Goal: Information Seeking & Learning: Learn about a topic

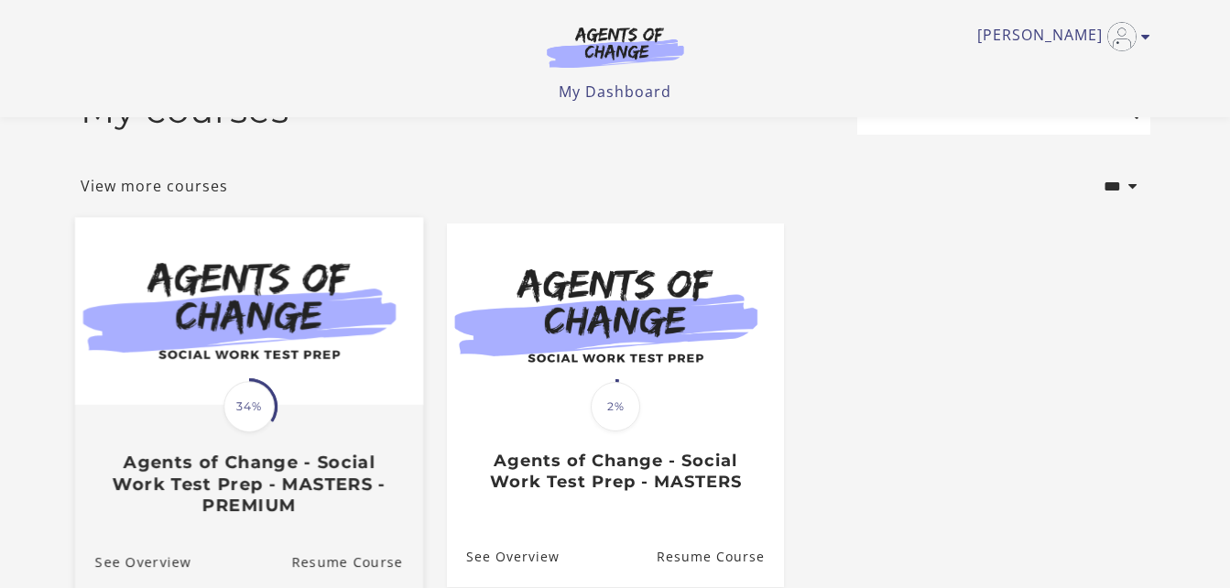
scroll to position [251, 0]
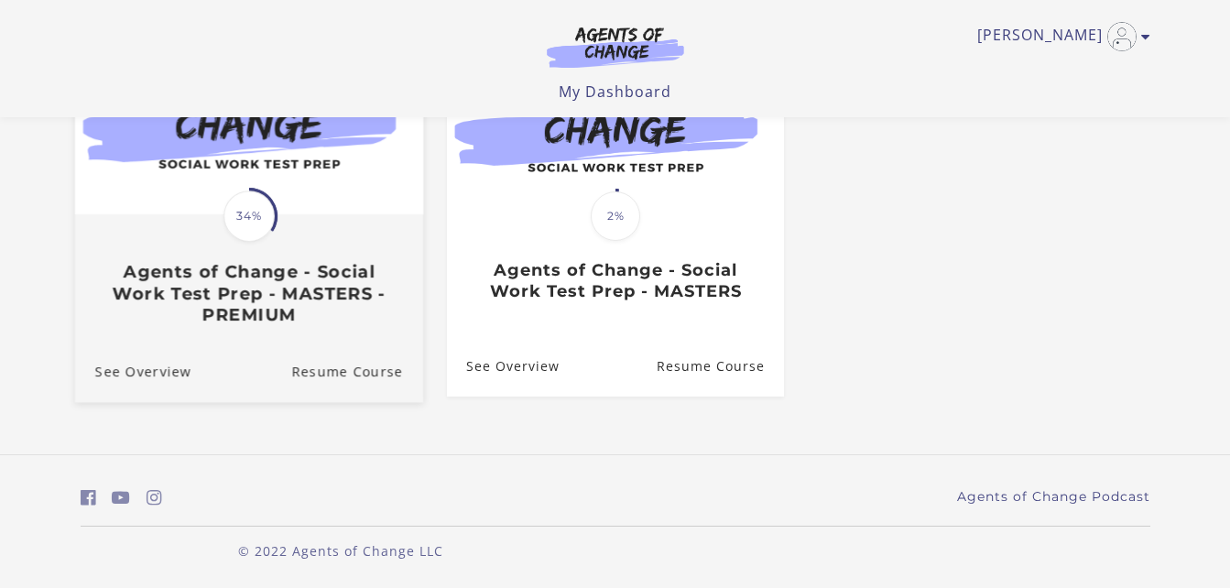
click at [259, 193] on span "34%" at bounding box center [248, 215] width 51 height 51
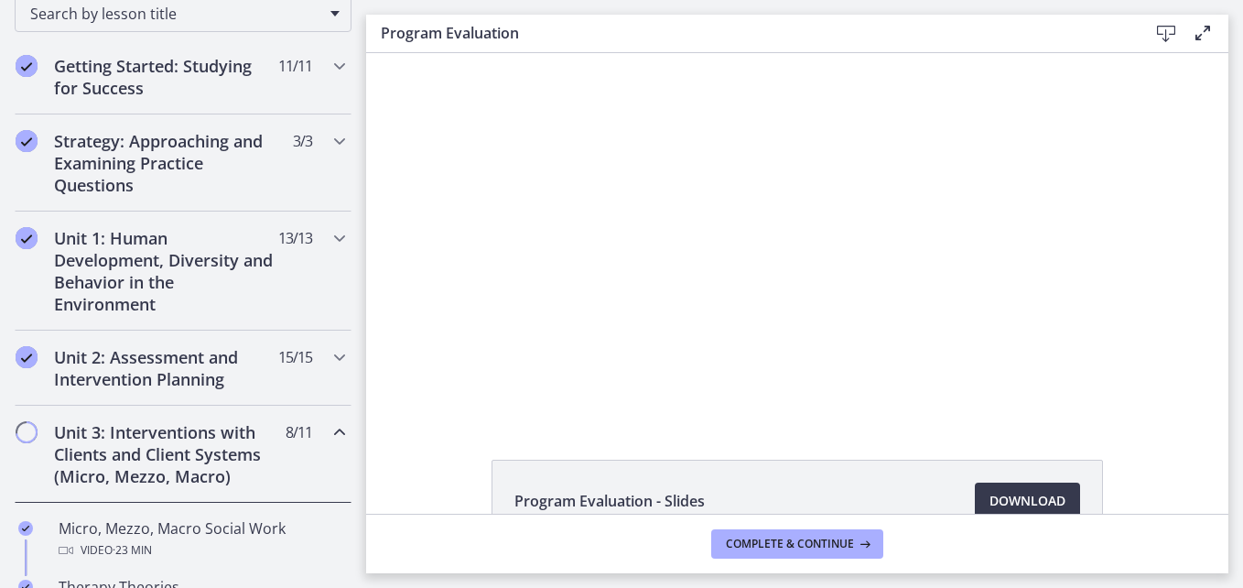
scroll to position [275, 0]
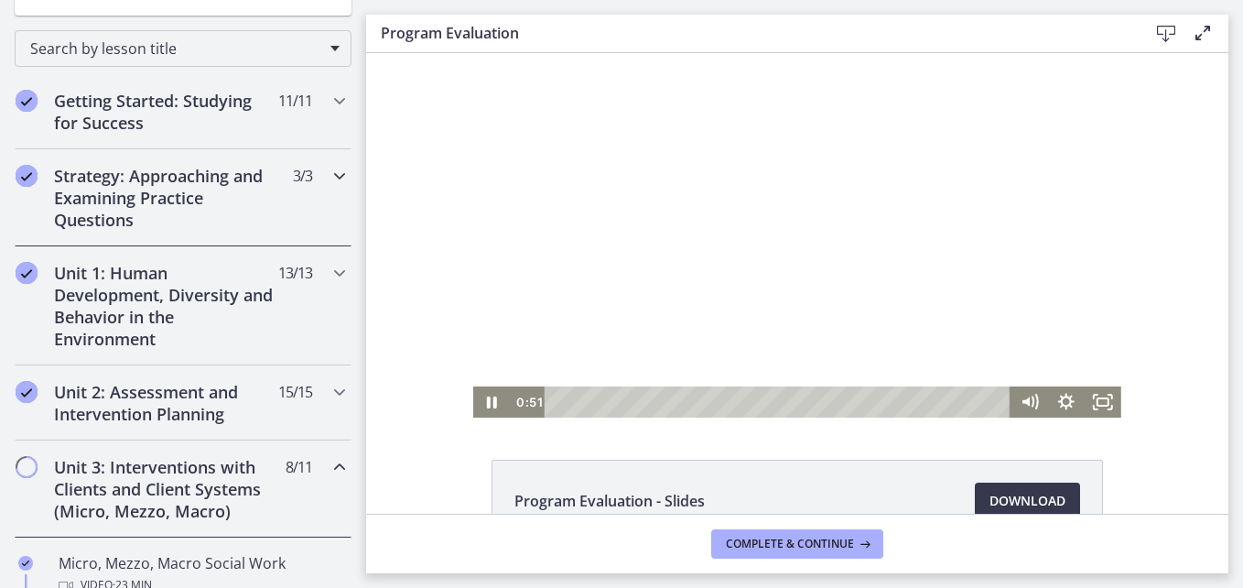
click at [15, 217] on div "Strategy: Approaching and Examining Practice Questions 3 / 3 Completed" at bounding box center [183, 197] width 337 height 97
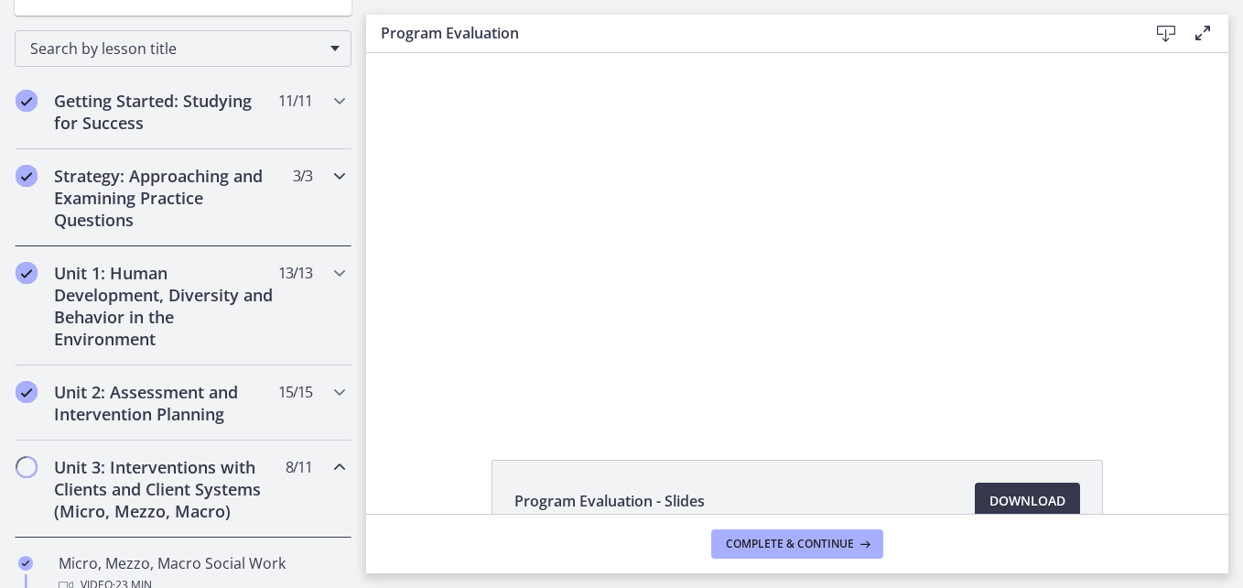
click at [5, 211] on div "Strategy: Approaching and Examining Practice Questions 3 / 3 Completed" at bounding box center [183, 197] width 366 height 97
click at [820, 448] on div "Program Evaluation - Slides Download Opens in a new window" at bounding box center [797, 283] width 862 height 460
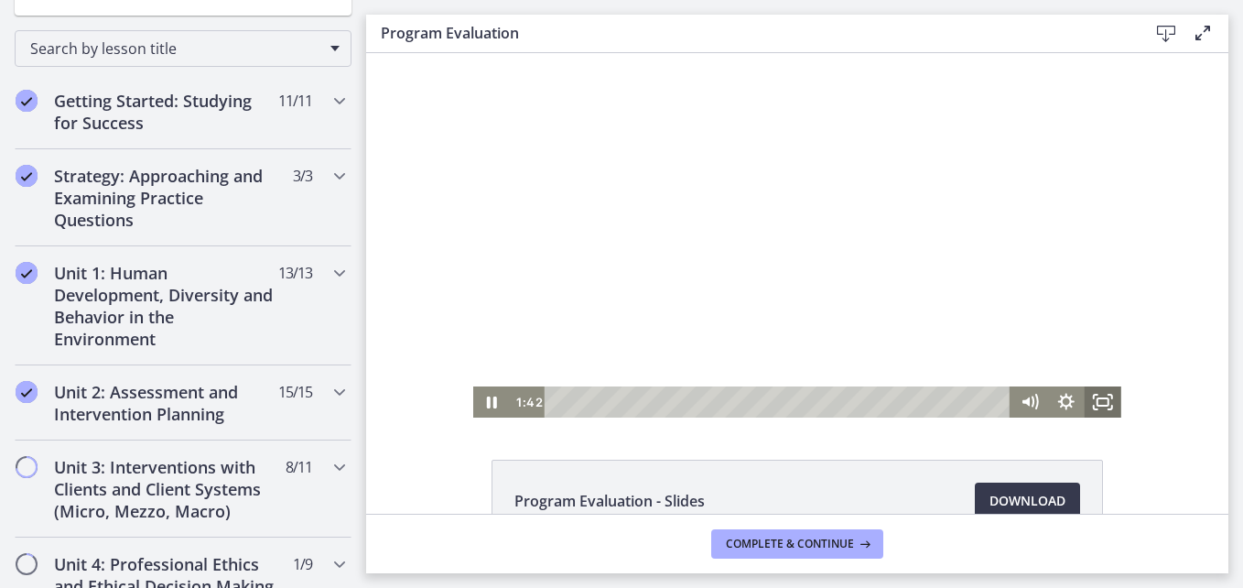
click at [1092, 400] on icon "Fullscreen" at bounding box center [1103, 401] width 37 height 31
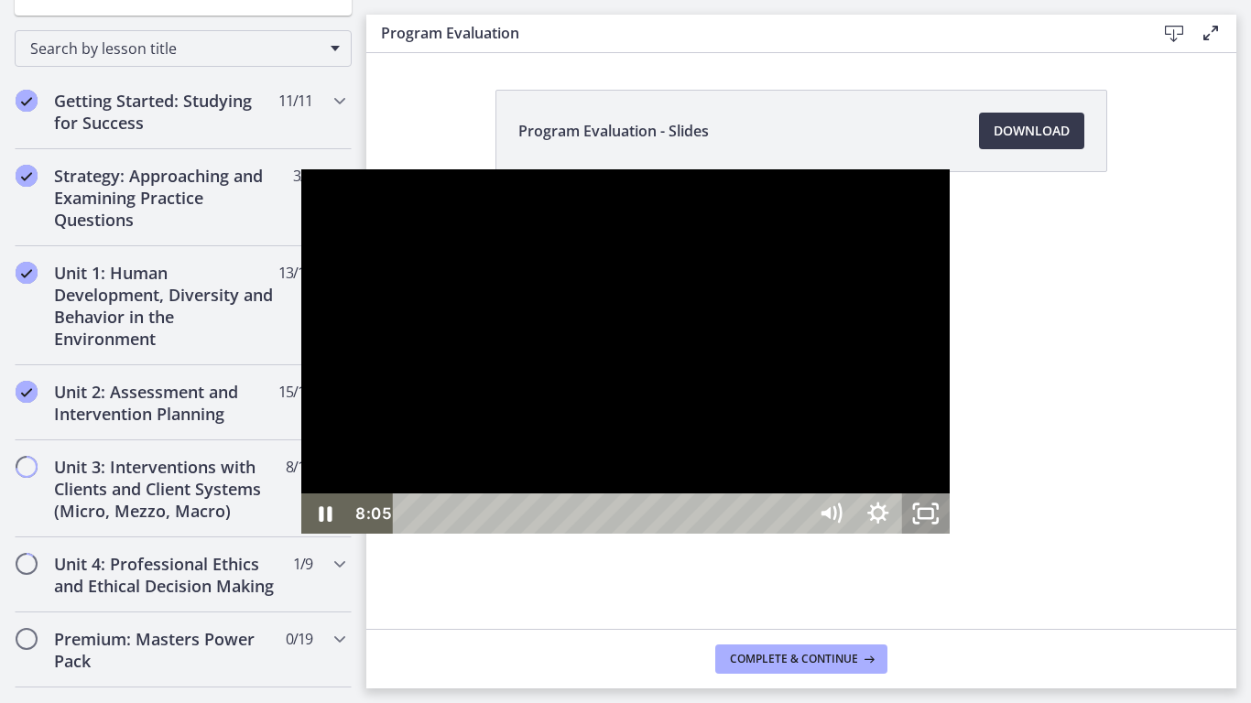
click at [949, 351] on div at bounding box center [625, 351] width 648 height 364
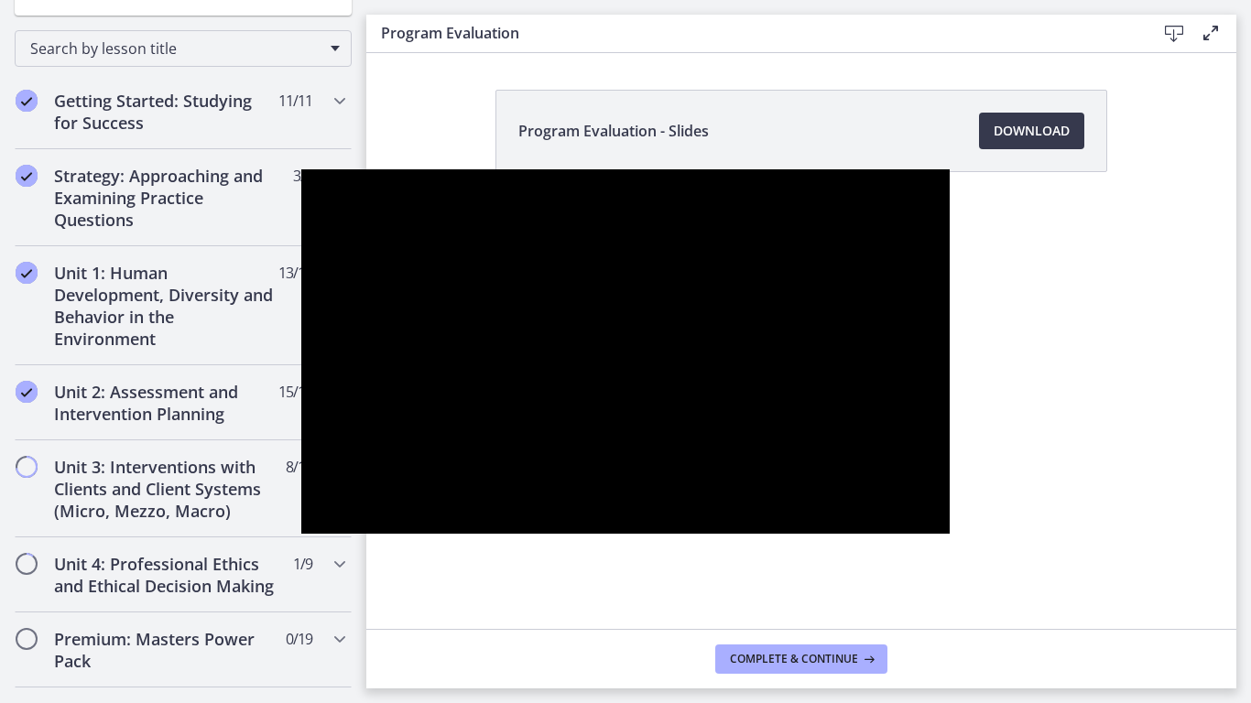
click at [949, 447] on div at bounding box center [625, 351] width 648 height 364
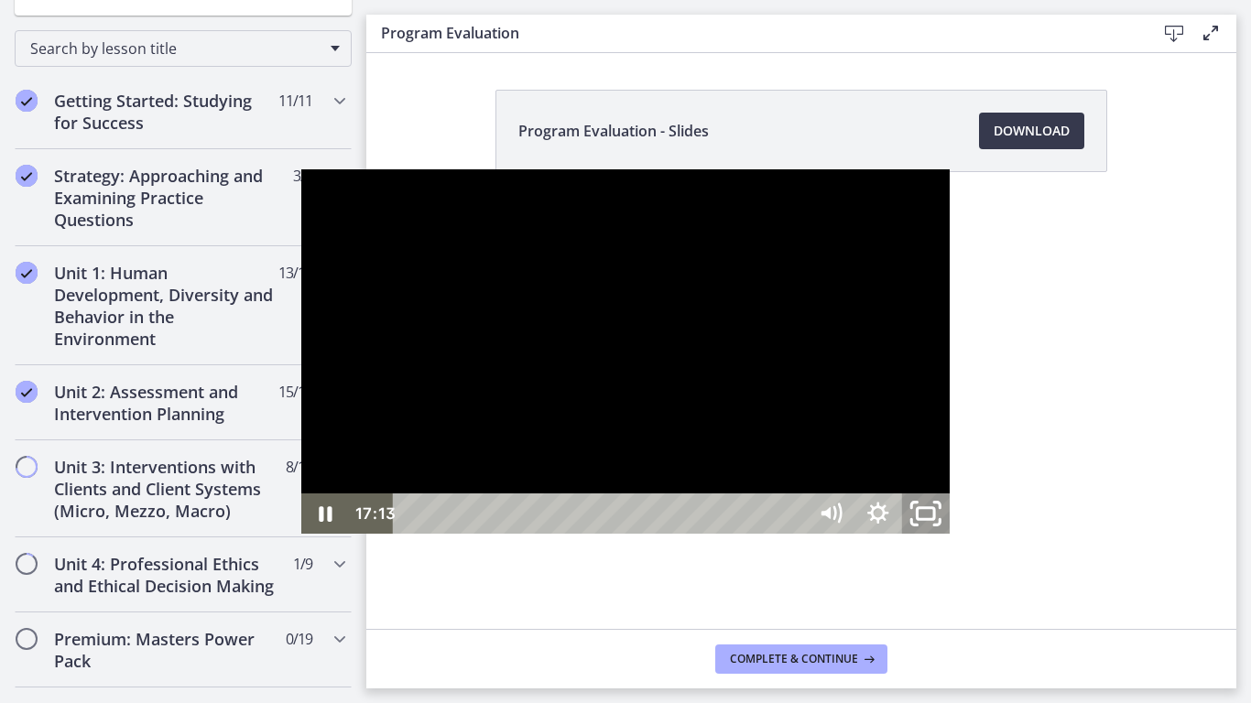
click at [954, 538] on icon "Unfullscreen" at bounding box center [925, 514] width 57 height 49
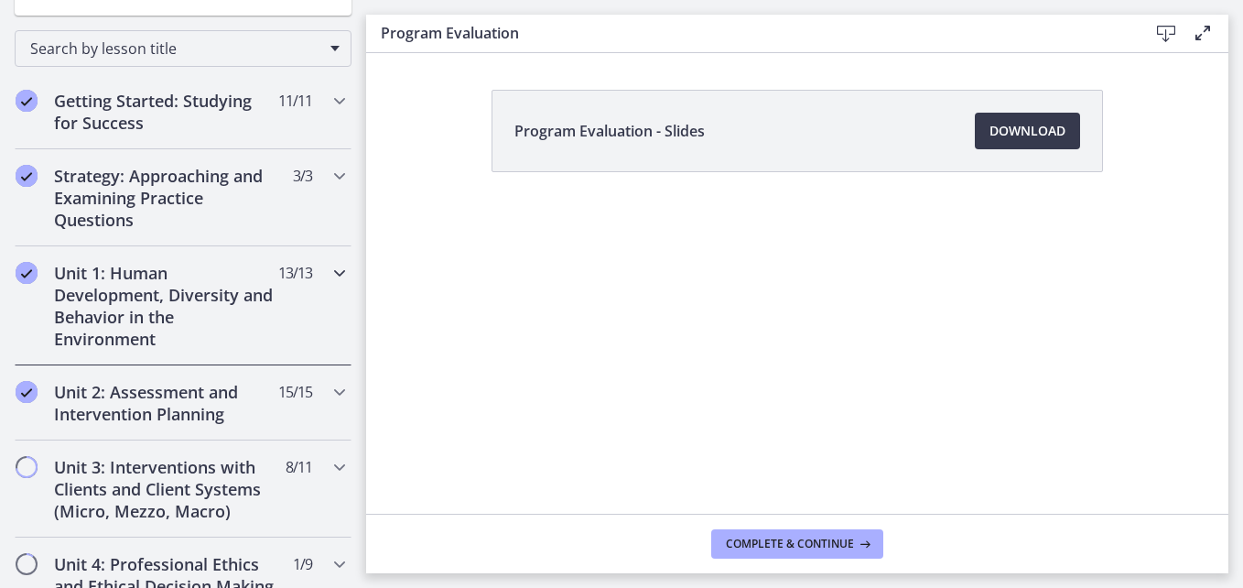
scroll to position [366, 0]
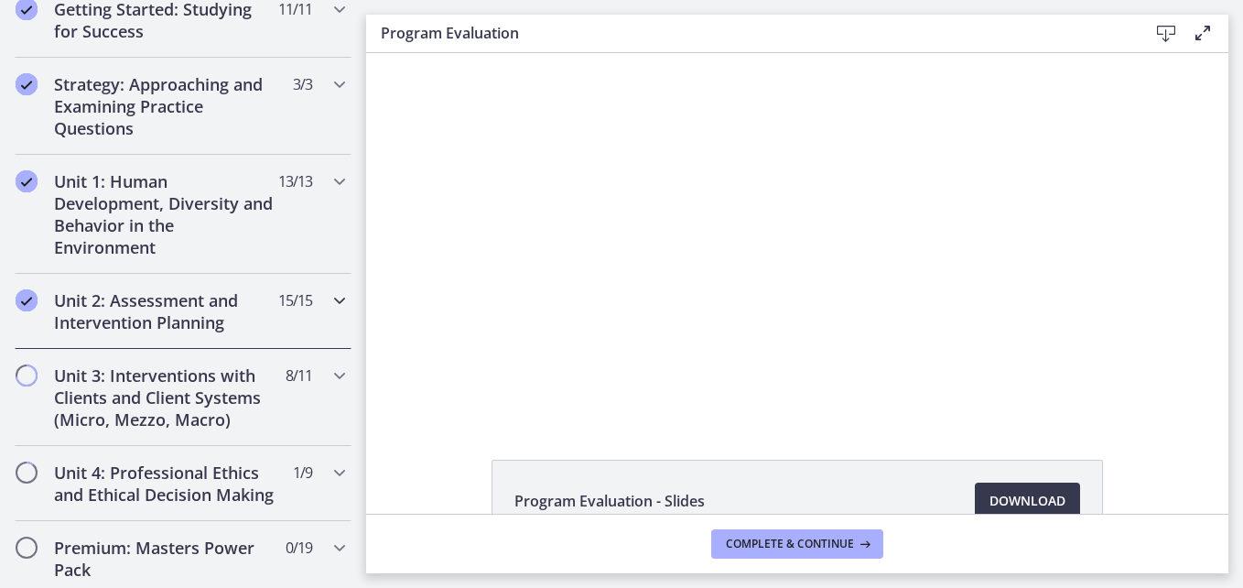
click at [329, 301] on icon "Chapters" at bounding box center [340, 300] width 22 height 22
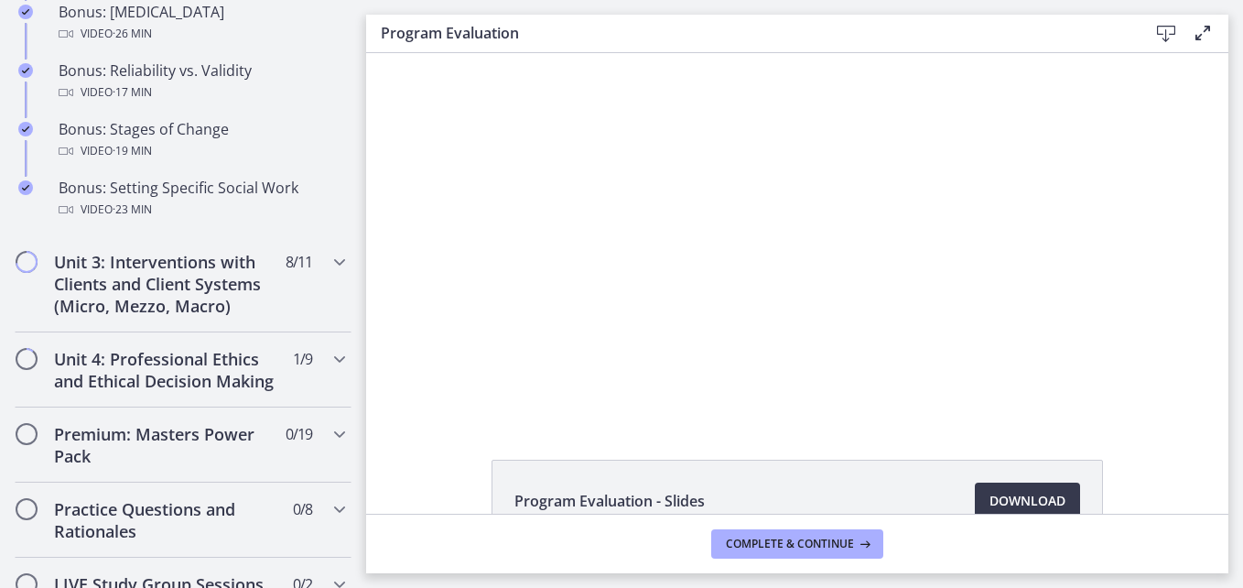
scroll to position [1648, 0]
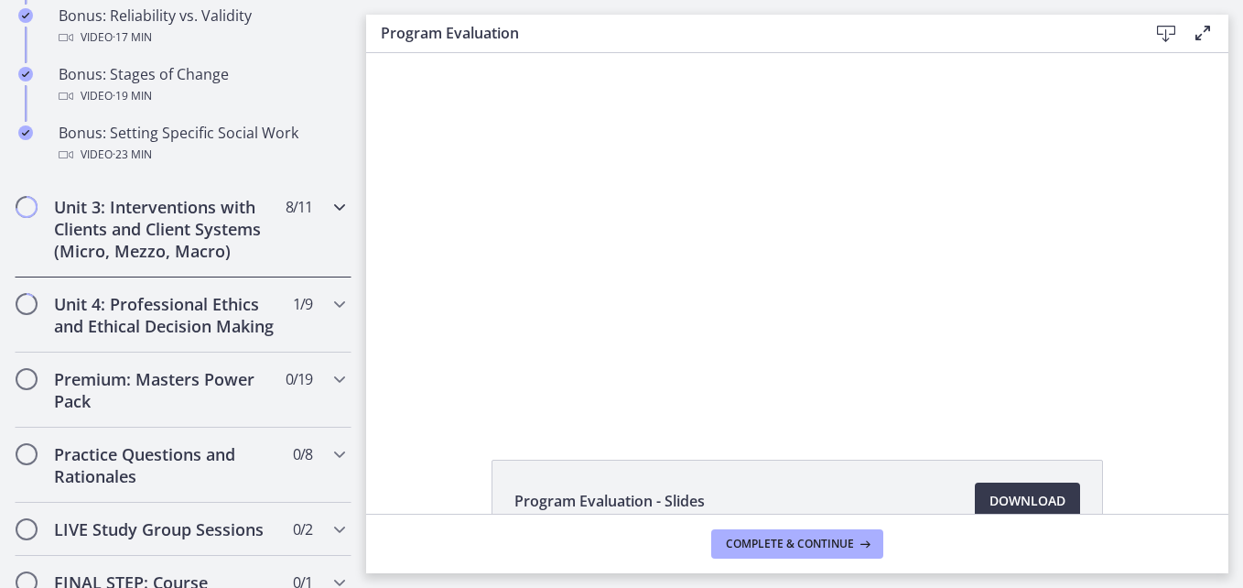
click at [329, 204] on icon "Chapters" at bounding box center [340, 207] width 22 height 22
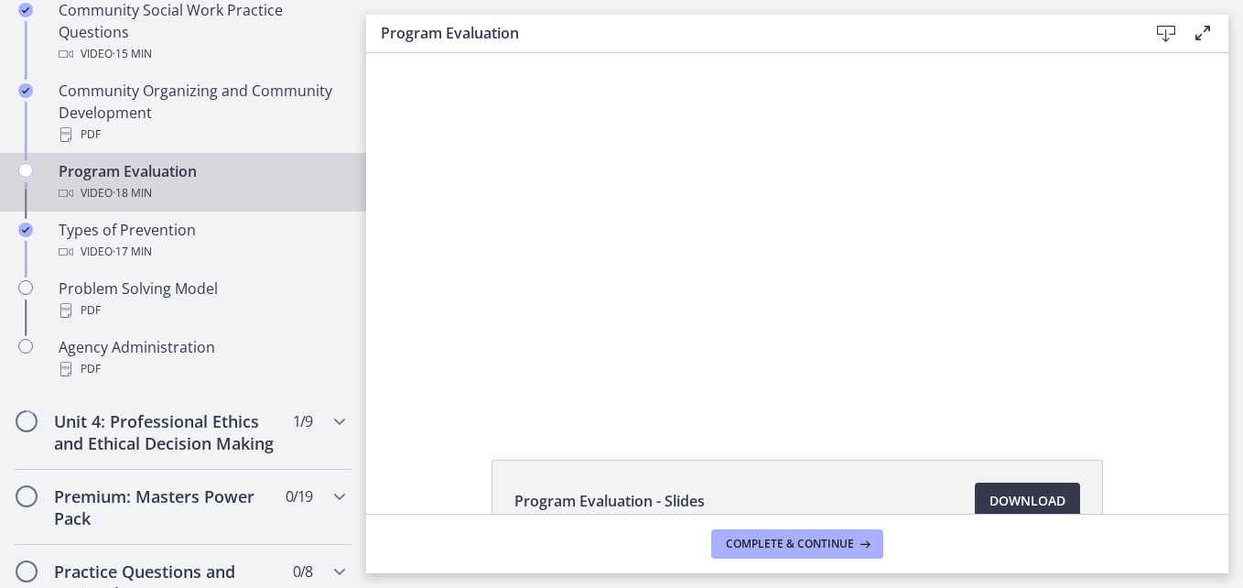
scroll to position [1097, 0]
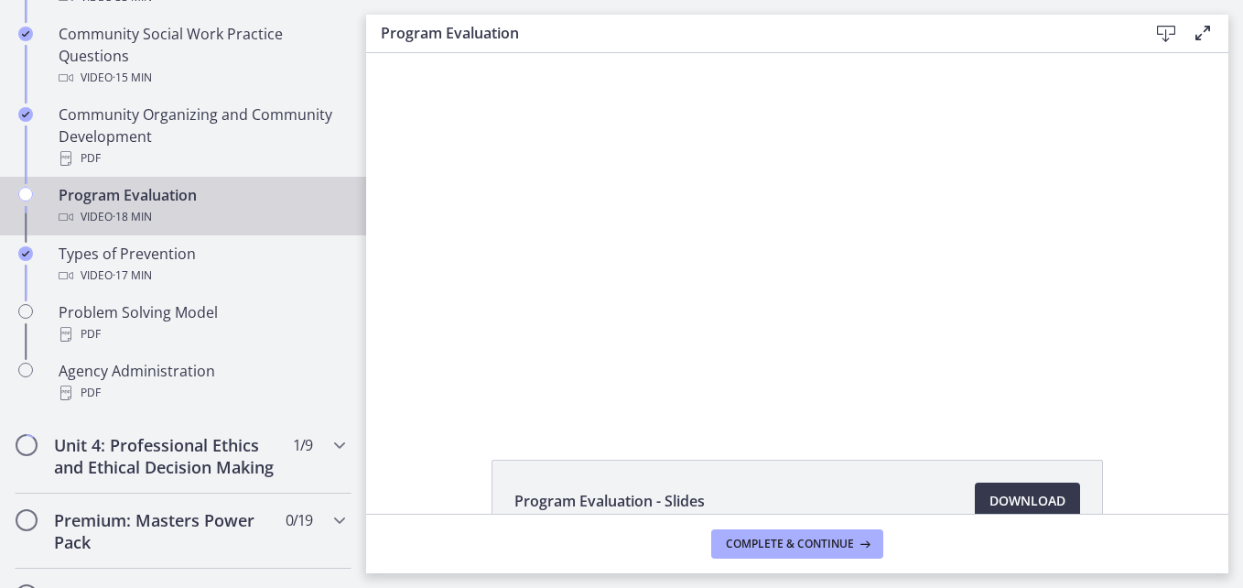
click at [26, 190] on icon "Chapters" at bounding box center [25, 194] width 15 height 15
click at [811, 529] on button "Complete & continue" at bounding box center [797, 543] width 172 height 29
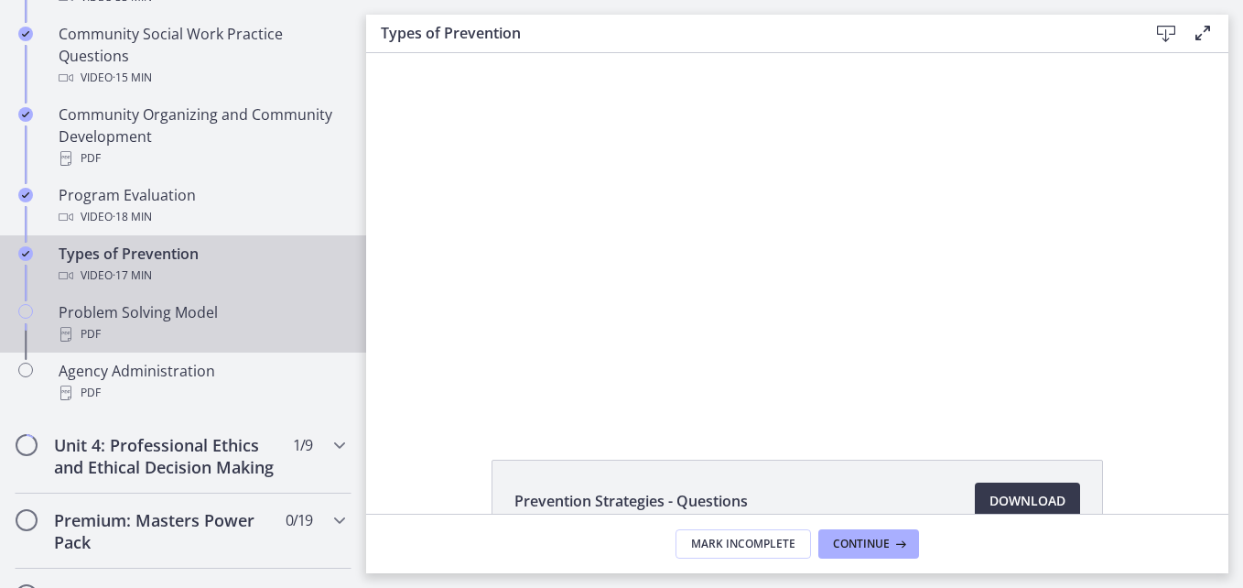
click at [109, 319] on div "Problem Solving Model PDF" at bounding box center [202, 323] width 286 height 44
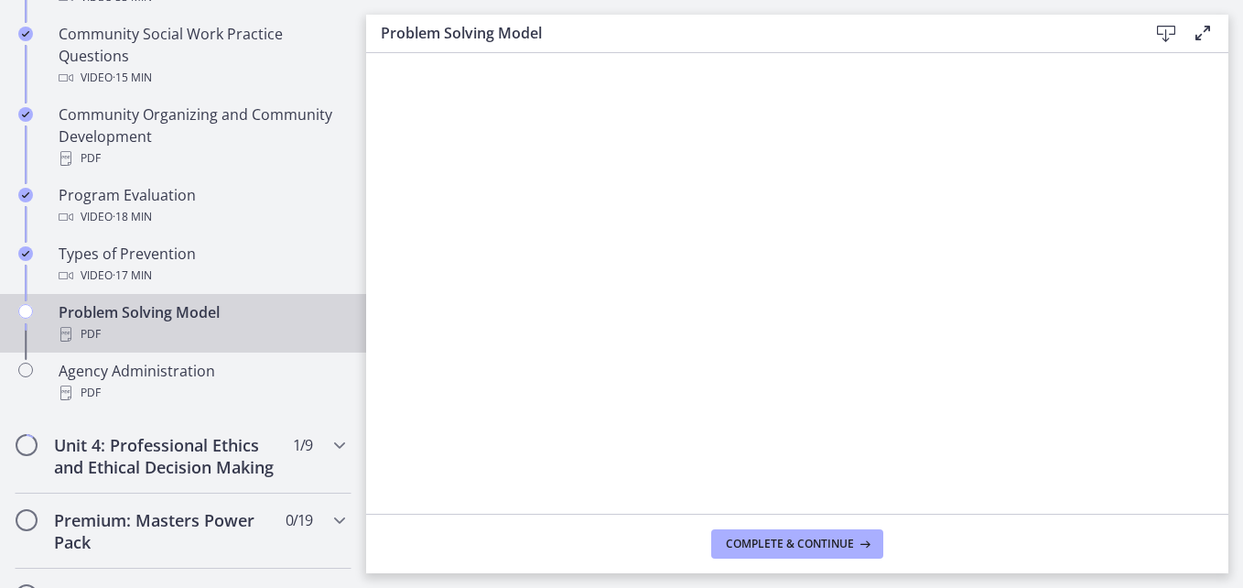
click at [1202, 33] on icon at bounding box center [1203, 33] width 22 height 22
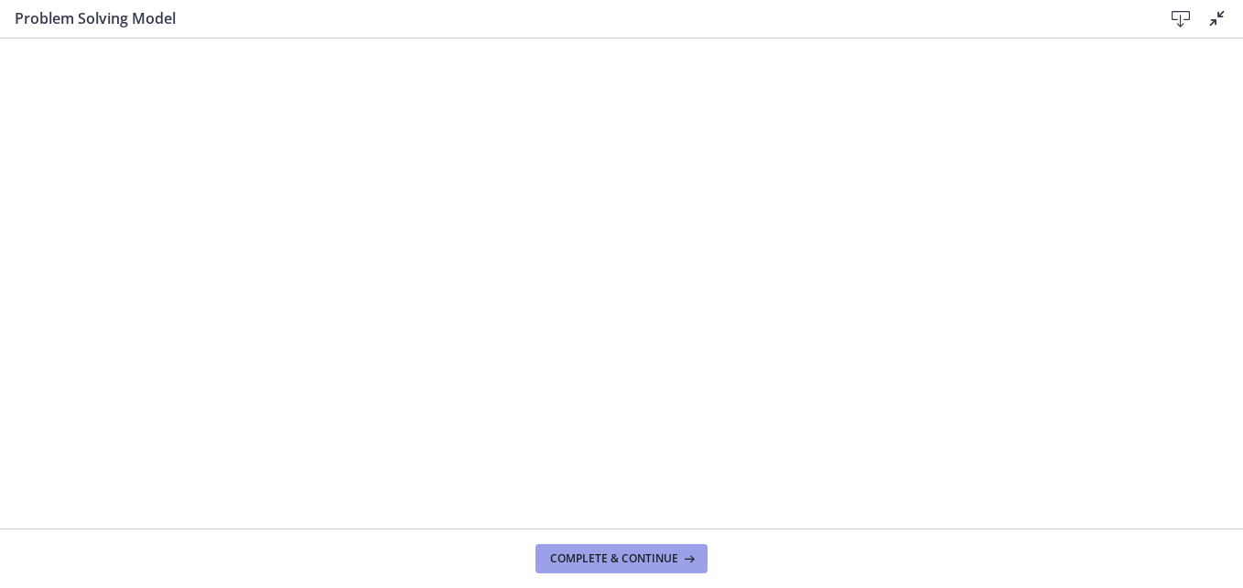
click at [605, 559] on span "Complete & continue" at bounding box center [614, 558] width 128 height 15
click at [1222, 23] on icon at bounding box center [1218, 18] width 22 height 22
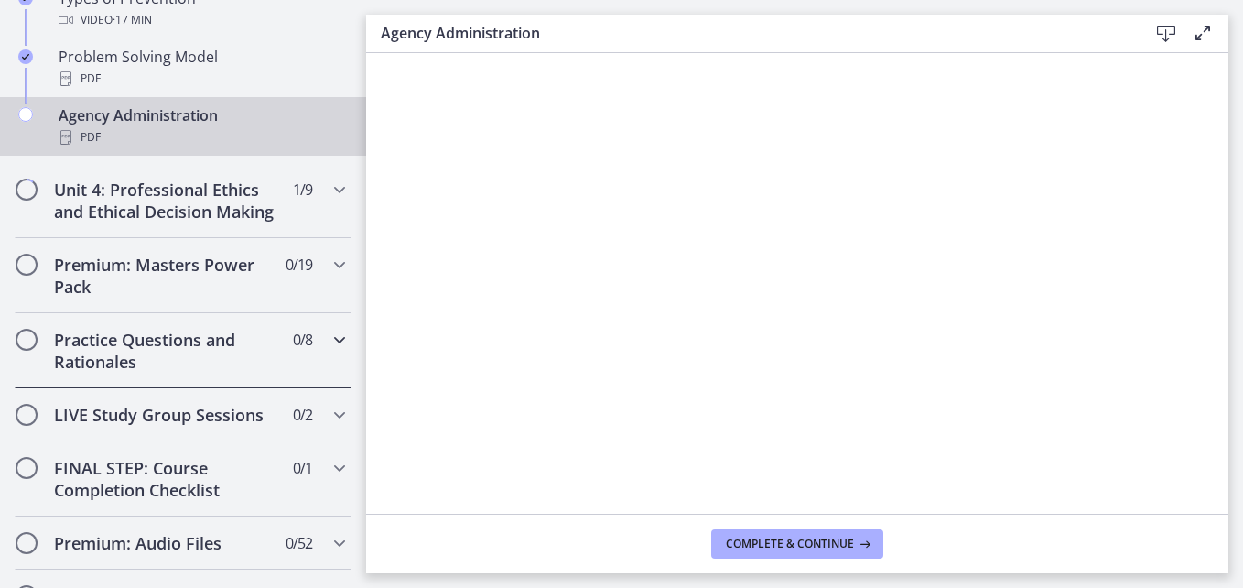
scroll to position [1371, 0]
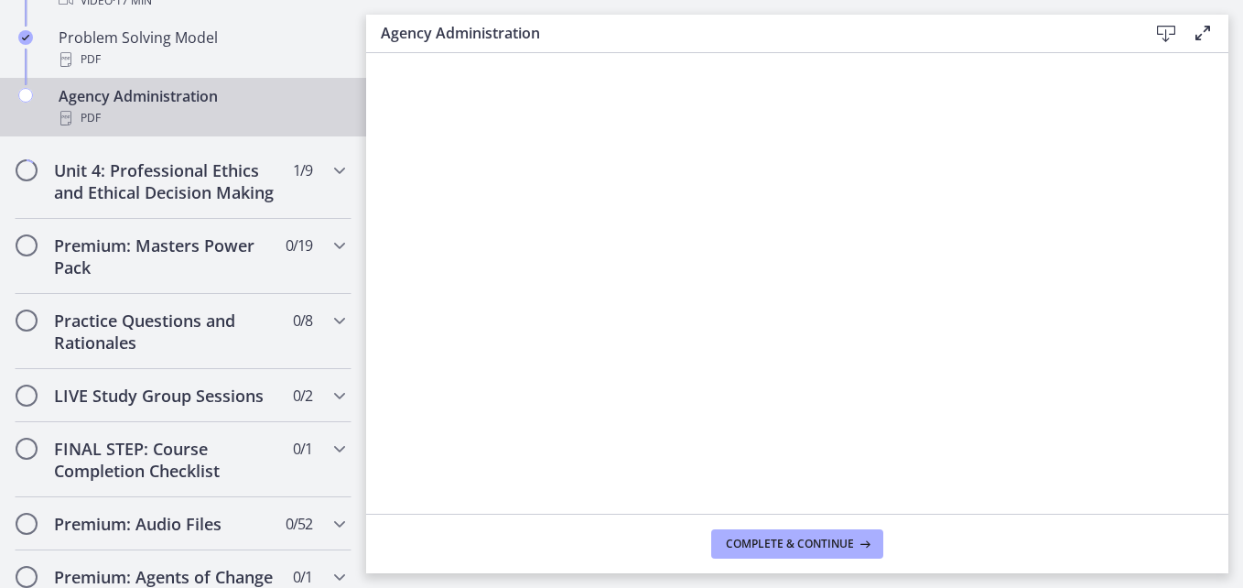
click at [1208, 21] on div "Agency Administration Download Enable fullscreen" at bounding box center [797, 34] width 862 height 38
click at [1205, 27] on icon at bounding box center [1203, 33] width 22 height 22
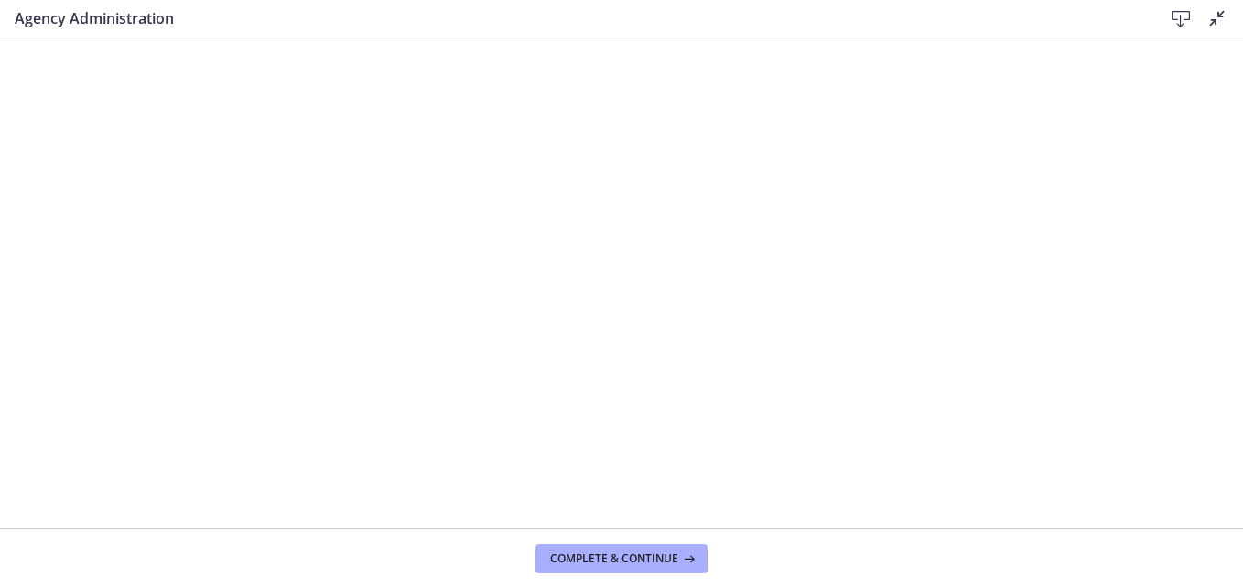
click at [1207, 7] on button "Disable fullscreen" at bounding box center [1218, 18] width 22 height 23
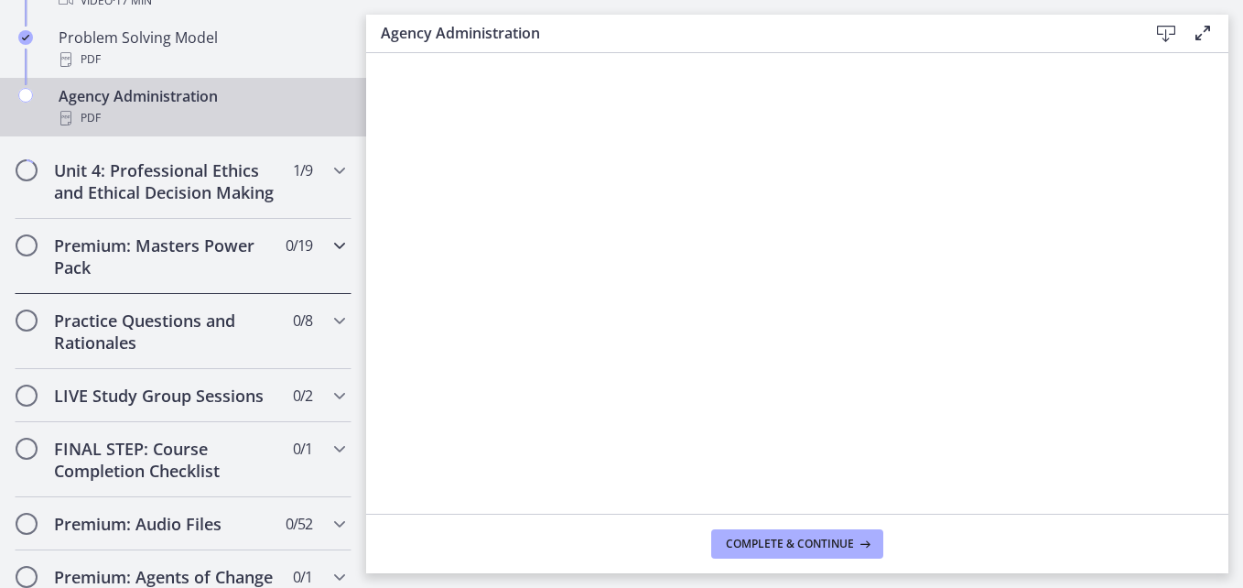
click at [33, 255] on span "Chapters" at bounding box center [26, 245] width 18 height 18
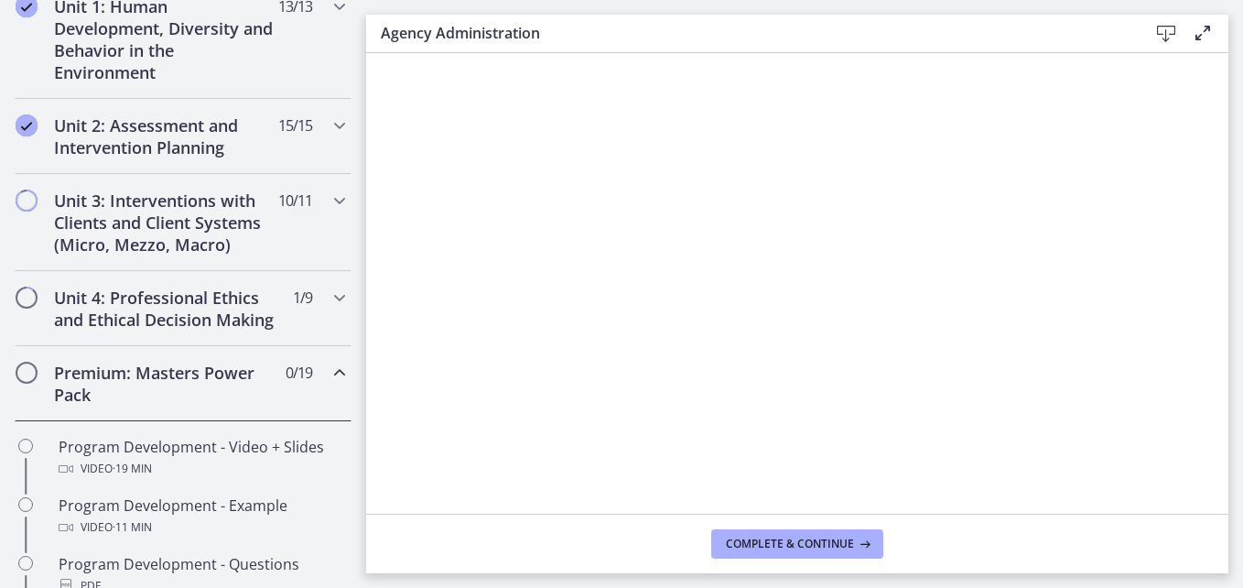
scroll to position [456, 0]
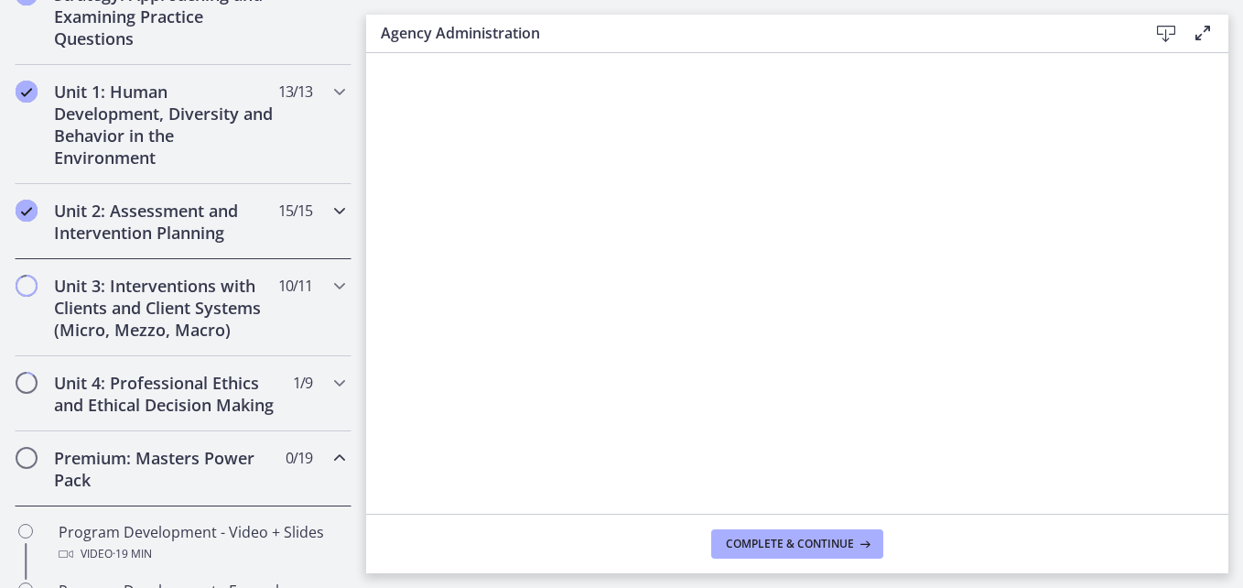
click at [329, 211] on icon "Chapters" at bounding box center [340, 211] width 22 height 22
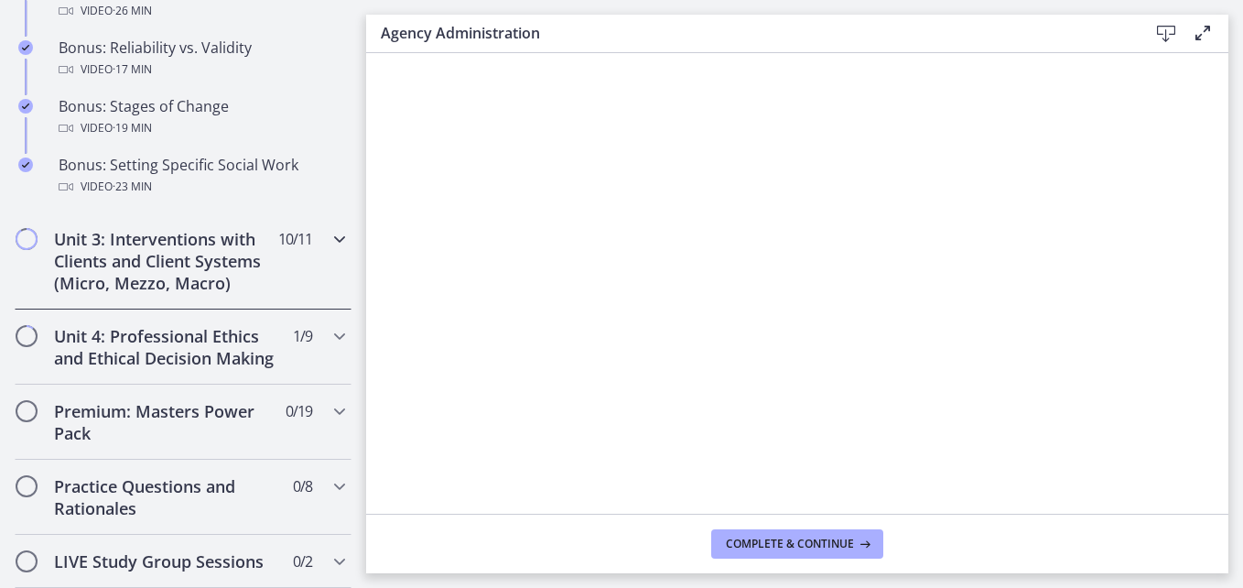
scroll to position [1646, 0]
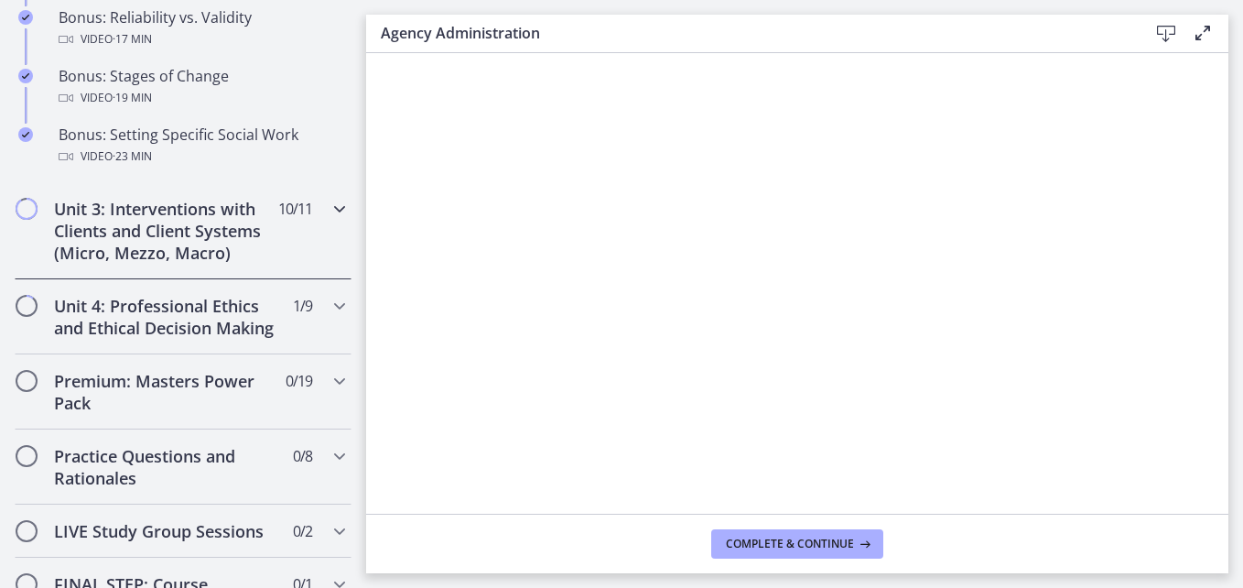
click at [329, 209] on icon "Chapters" at bounding box center [340, 209] width 22 height 22
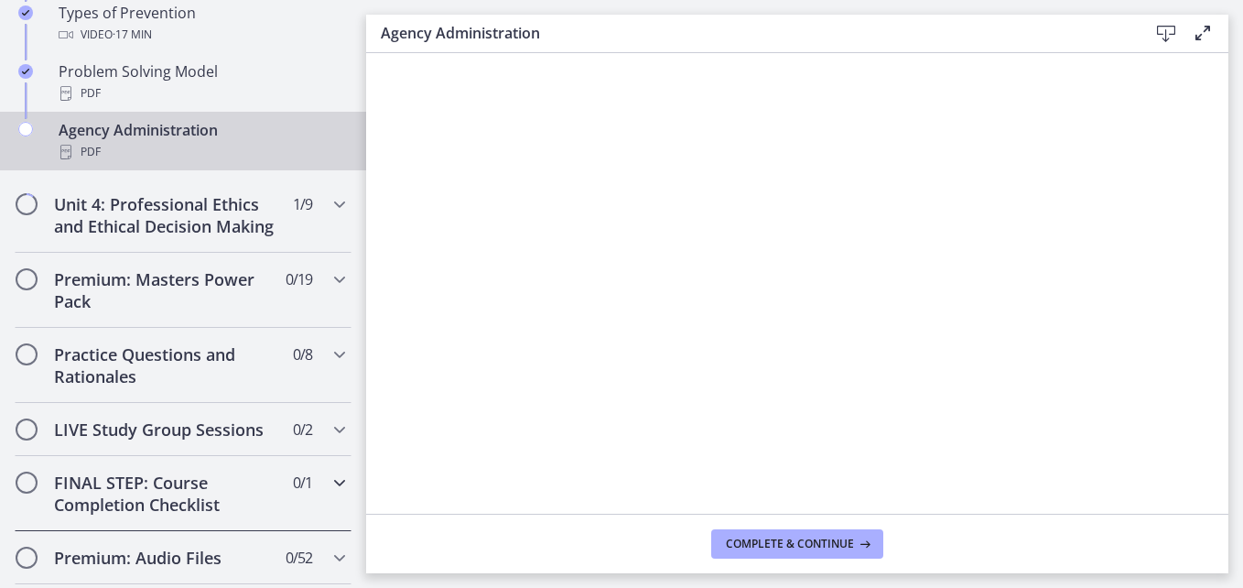
scroll to position [1280, 0]
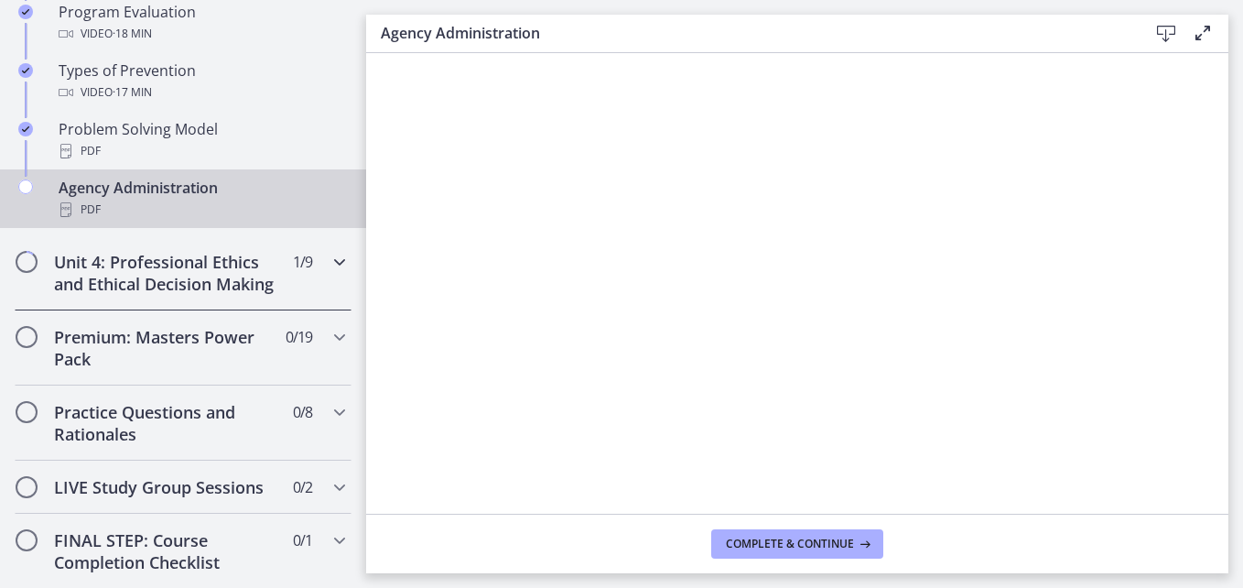
click at [329, 259] on icon "Chapters" at bounding box center [340, 262] width 22 height 22
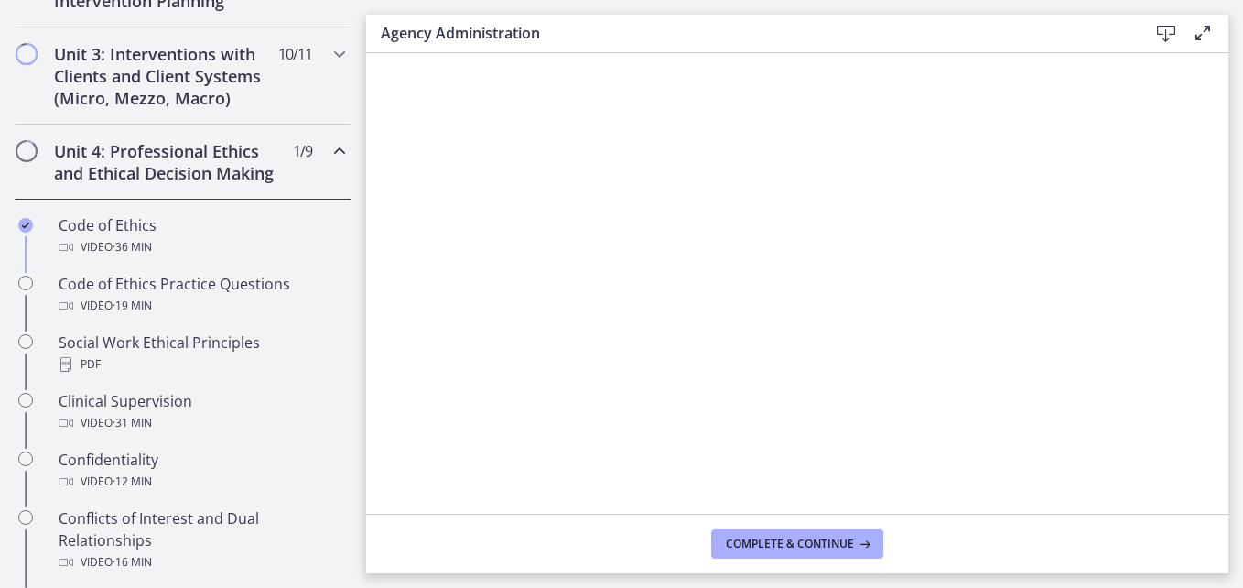
scroll to position [639, 0]
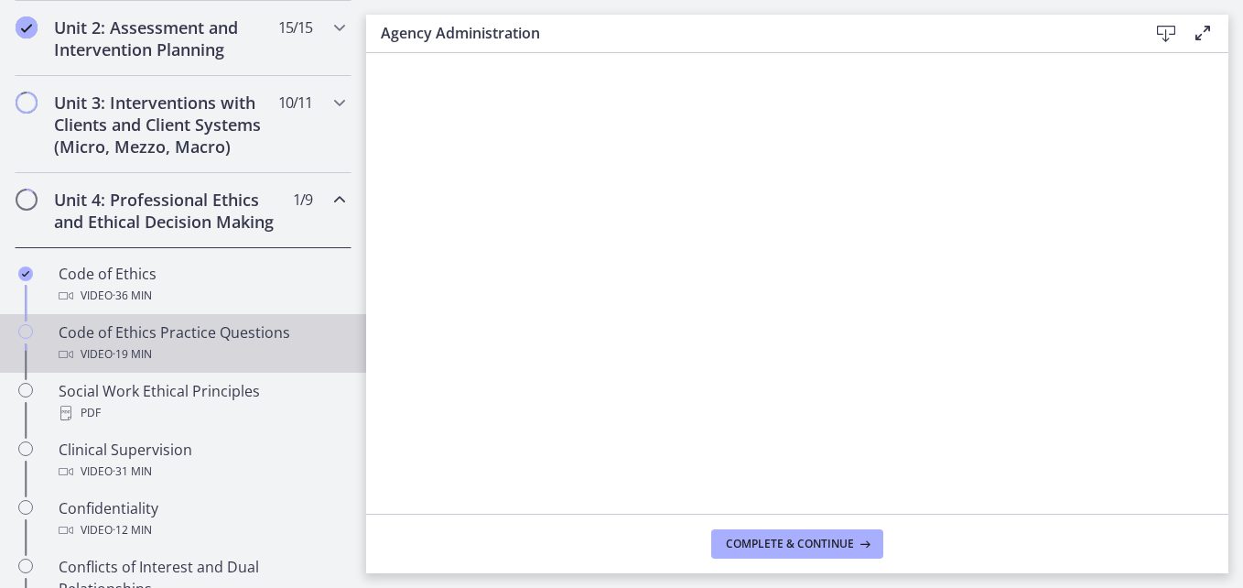
click at [33, 357] on div "Chapters" at bounding box center [26, 350] width 22 height 59
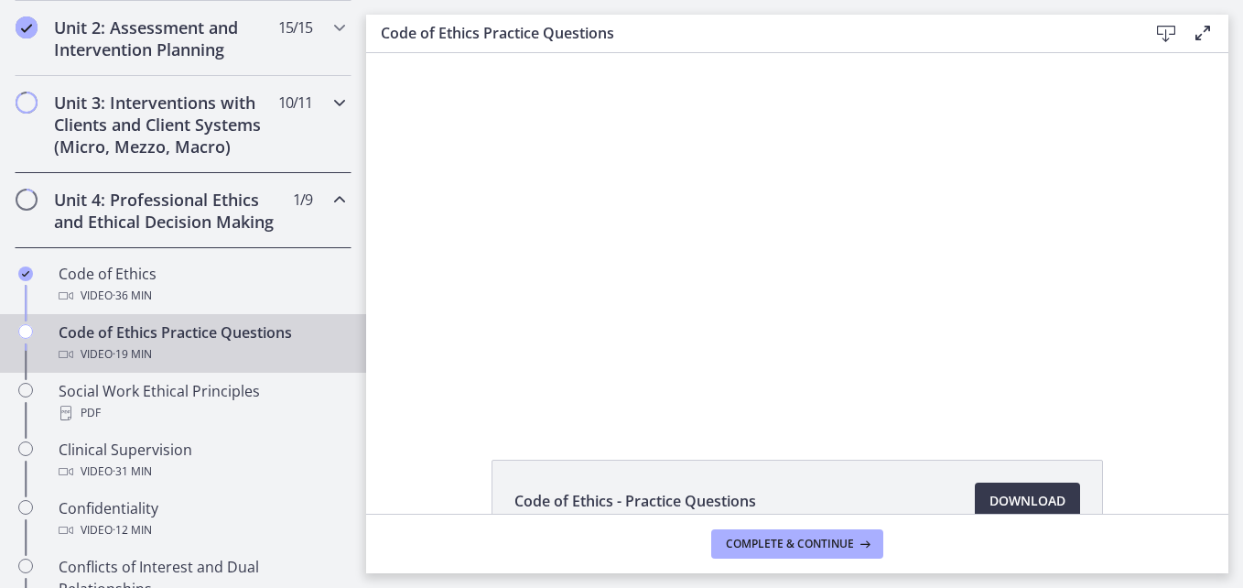
click at [329, 99] on icon "Chapters" at bounding box center [340, 103] width 22 height 22
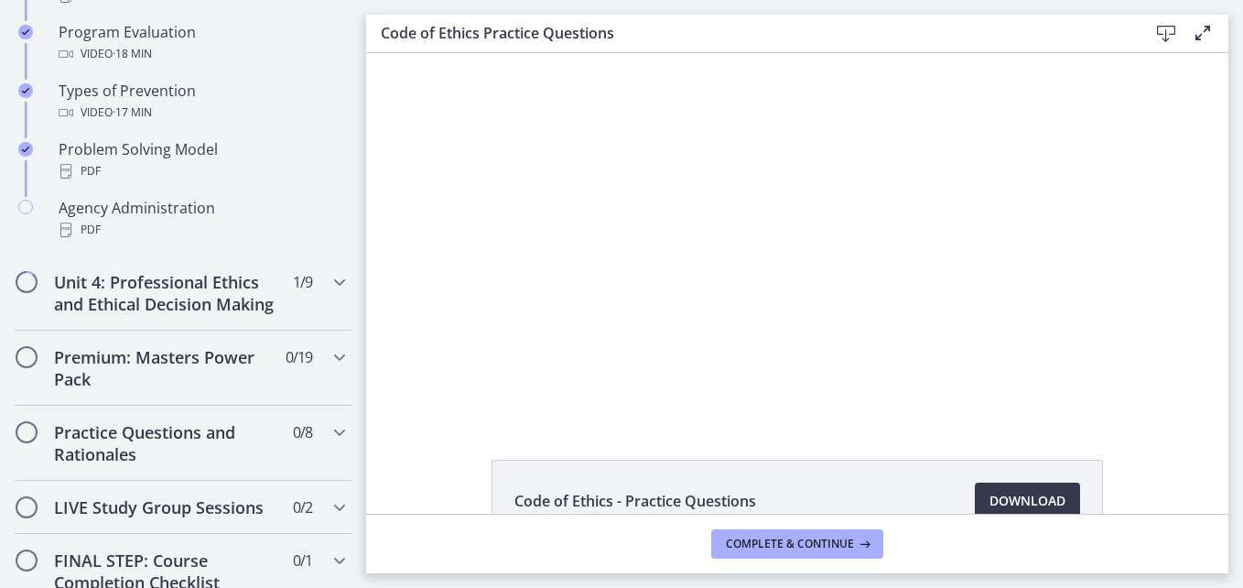
scroll to position [1280, 0]
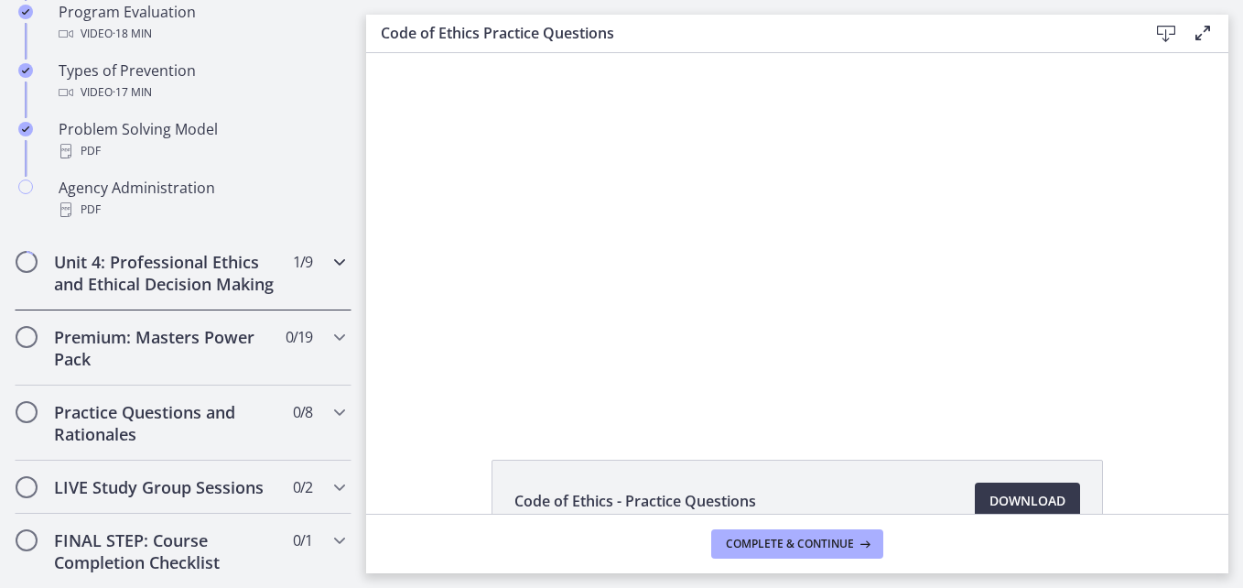
click at [160, 267] on h2 "Unit 4: Professional Ethics and Ethical Decision Making" at bounding box center [165, 273] width 223 height 44
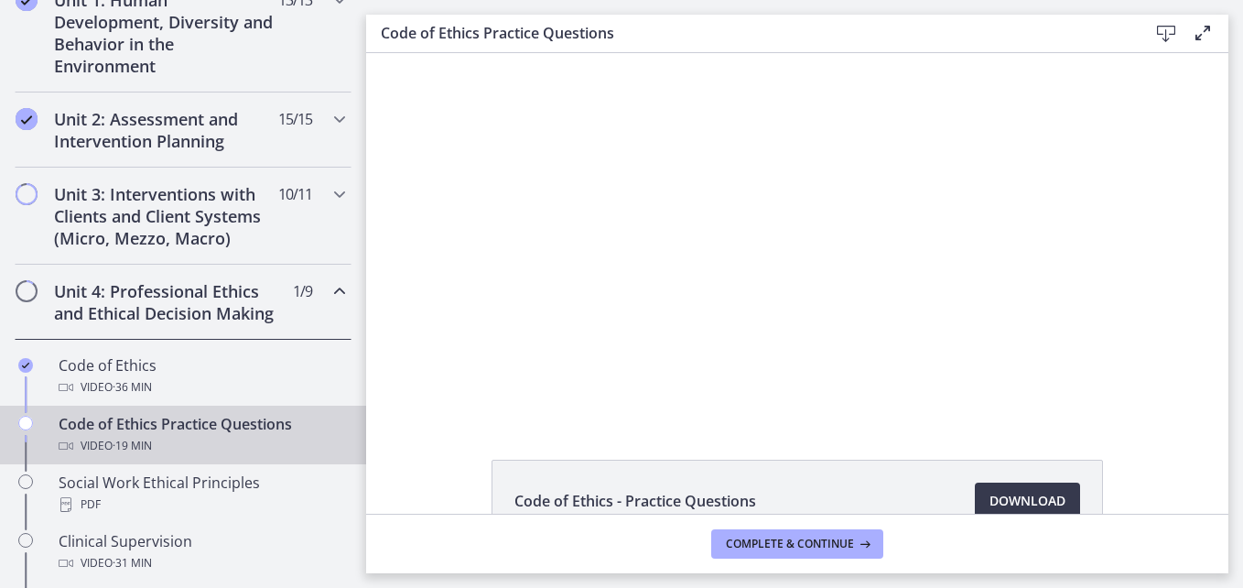
scroll to position [639, 0]
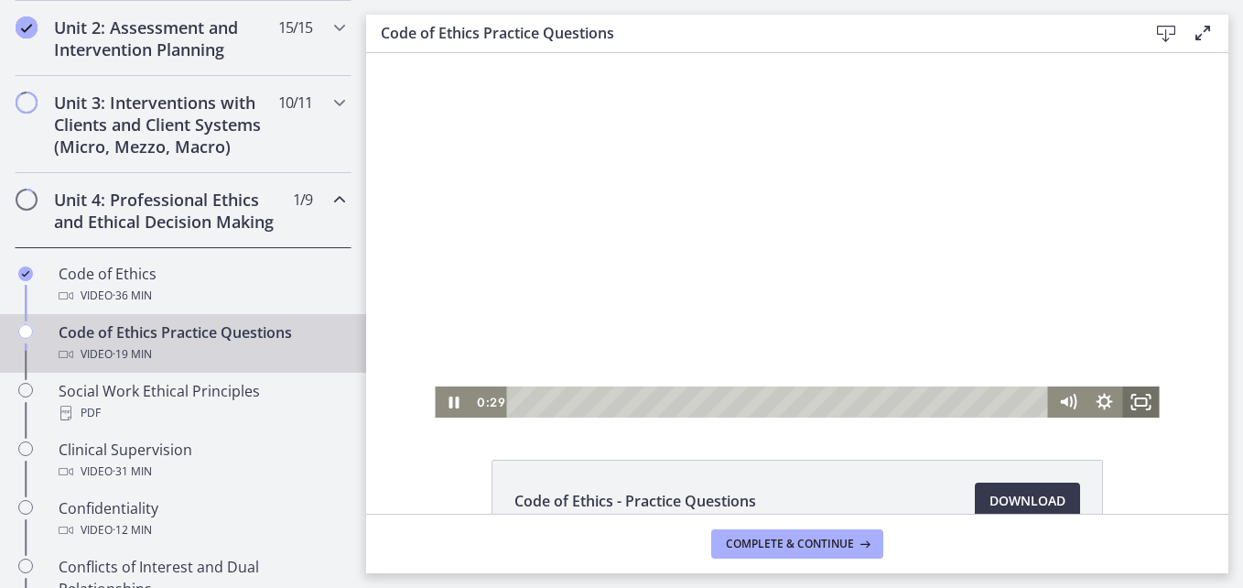
click at [1138, 387] on icon "Fullscreen" at bounding box center [1141, 401] width 37 height 31
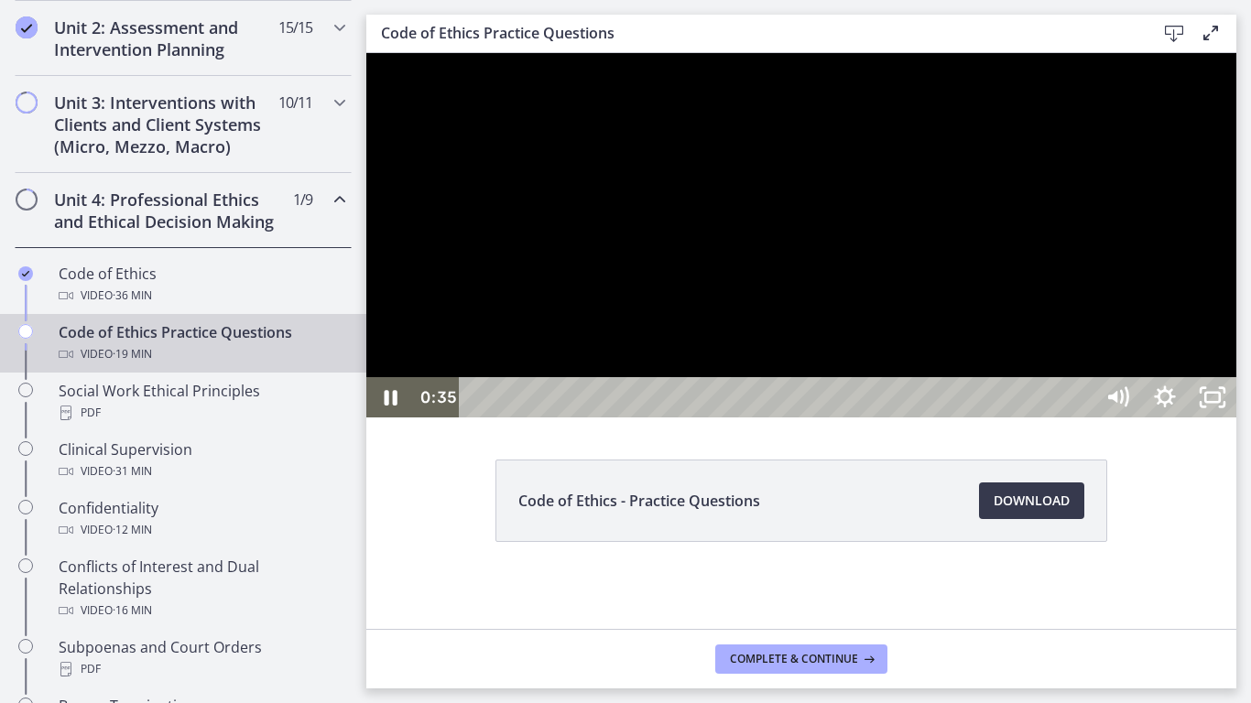
click at [1086, 417] on div at bounding box center [801, 235] width 870 height 364
click at [1128, 417] on div at bounding box center [801, 235] width 870 height 364
drag, startPoint x: 1607, startPoint y: 755, endPoint x: 1492, endPoint y: 755, distance: 114.4
click at [1236, 417] on div at bounding box center [1164, 397] width 143 height 40
click at [1182, 358] on div at bounding box center [801, 235] width 870 height 364
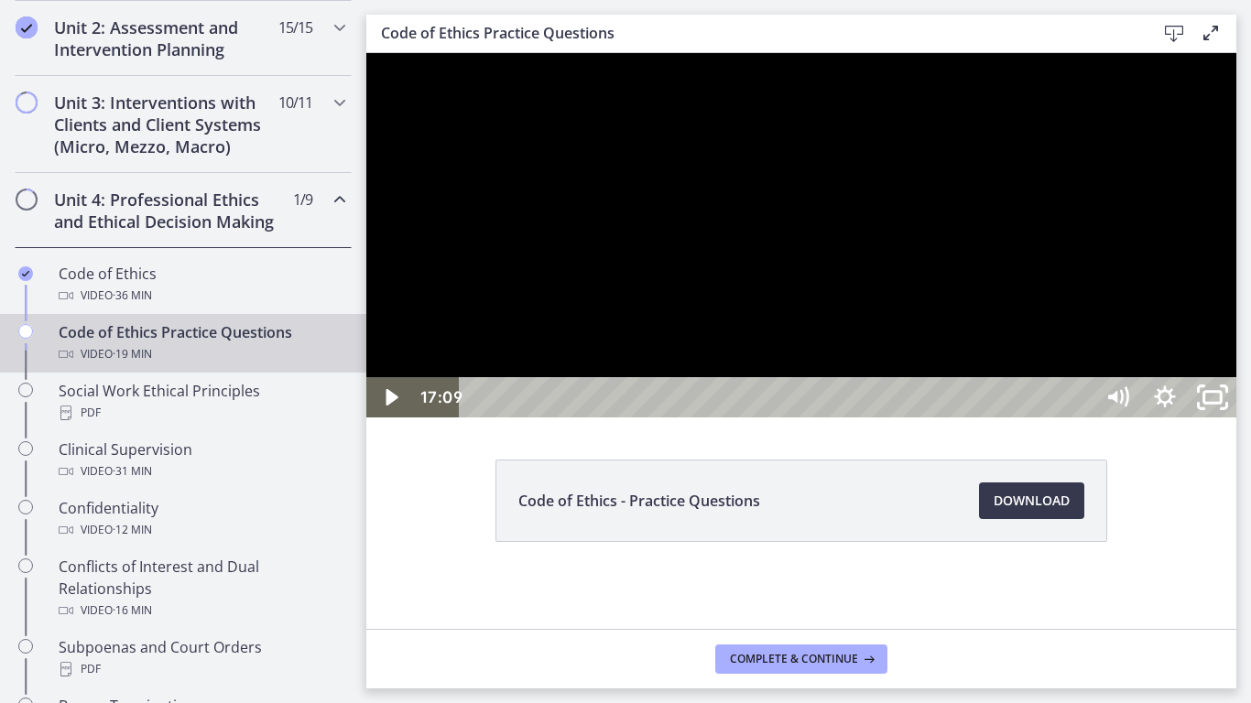
click at [1131, 110] on div at bounding box center [801, 235] width 870 height 364
click at [1240, 422] on icon "Unfullscreen" at bounding box center [1212, 398] width 57 height 49
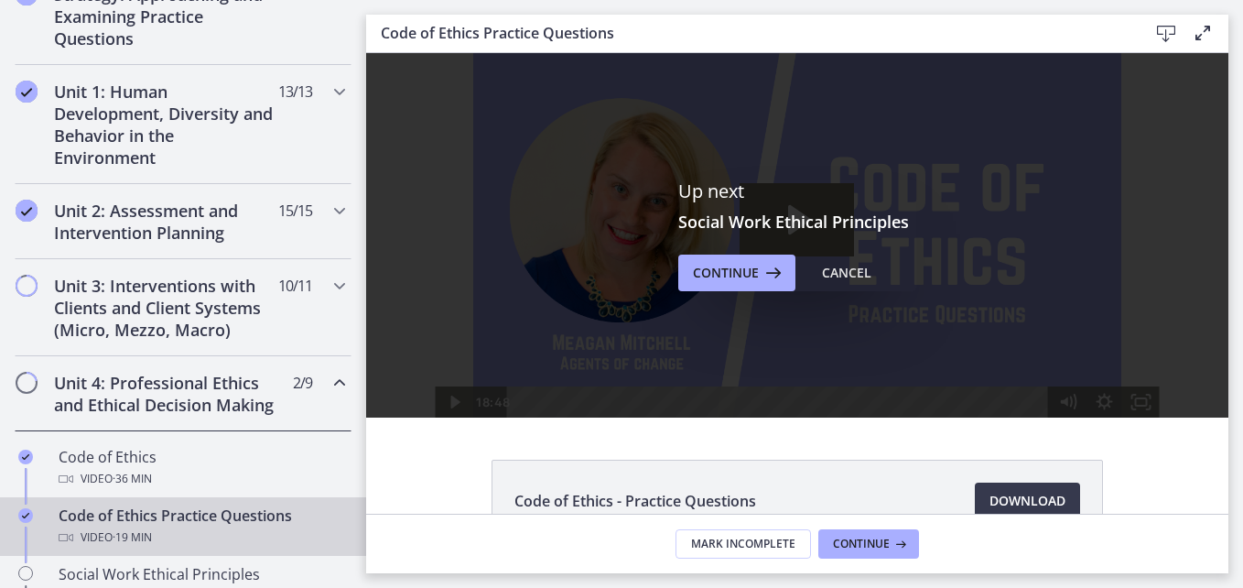
scroll to position [0, 0]
